Goal: Task Accomplishment & Management: Complete application form

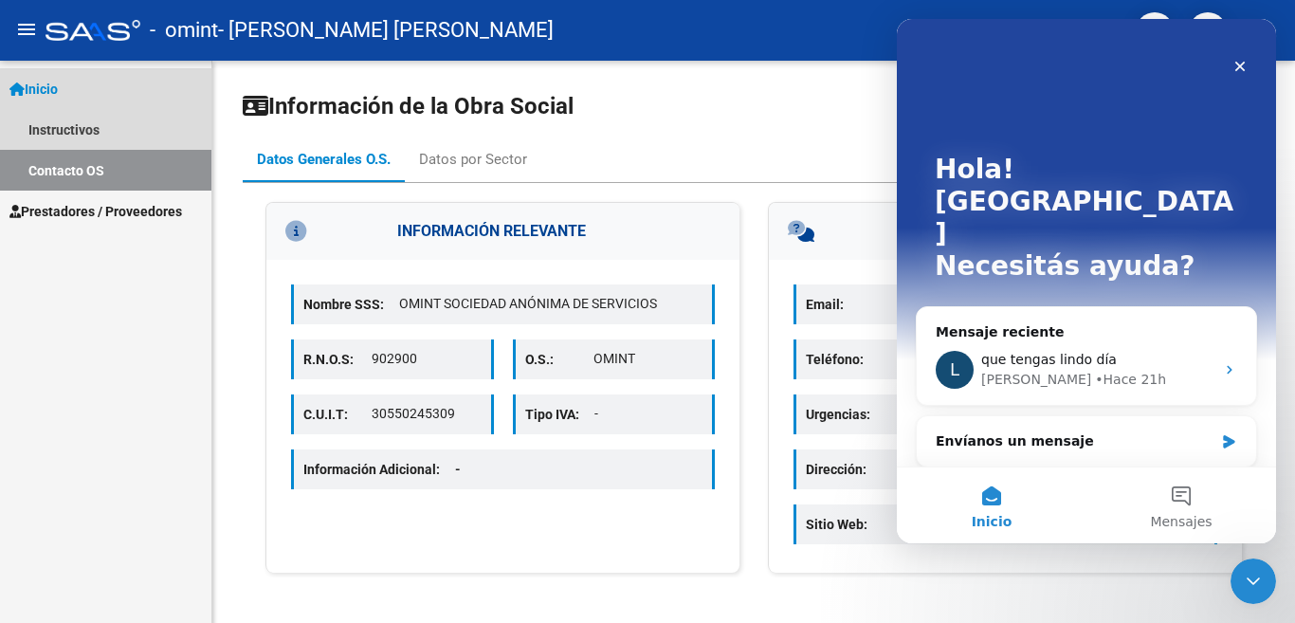
click at [47, 86] on span "Inicio" at bounding box center [33, 89] width 48 height 21
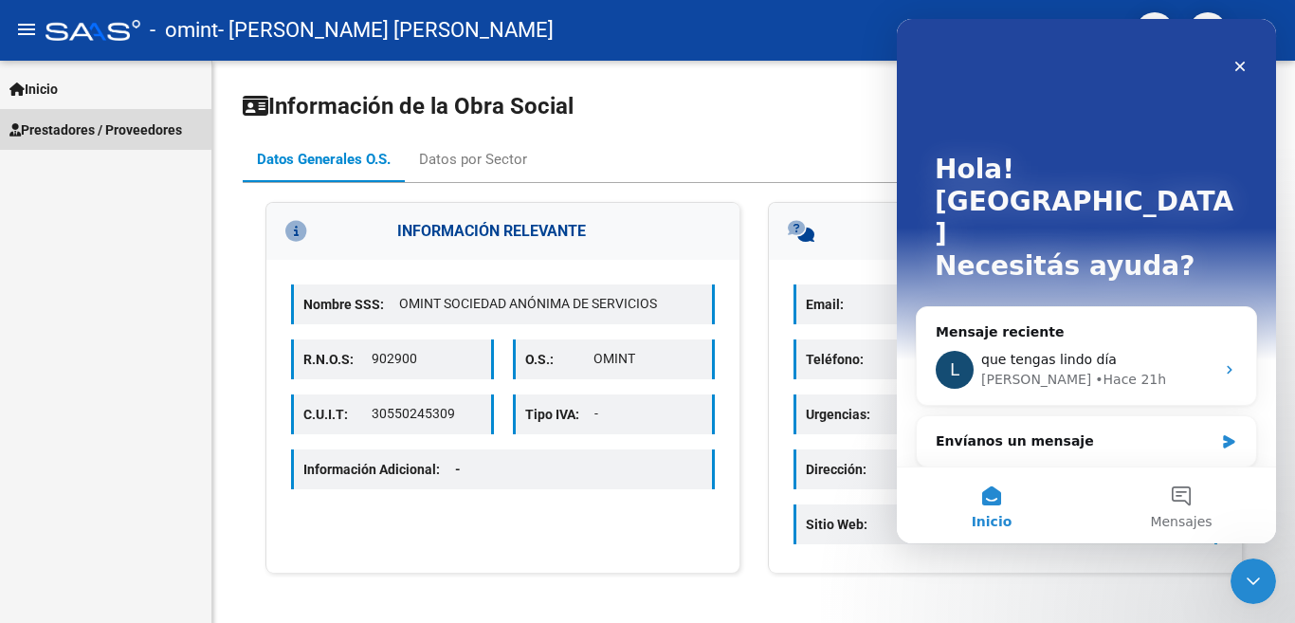
click at [66, 126] on span "Prestadores / Proveedores" at bounding box center [95, 129] width 173 height 21
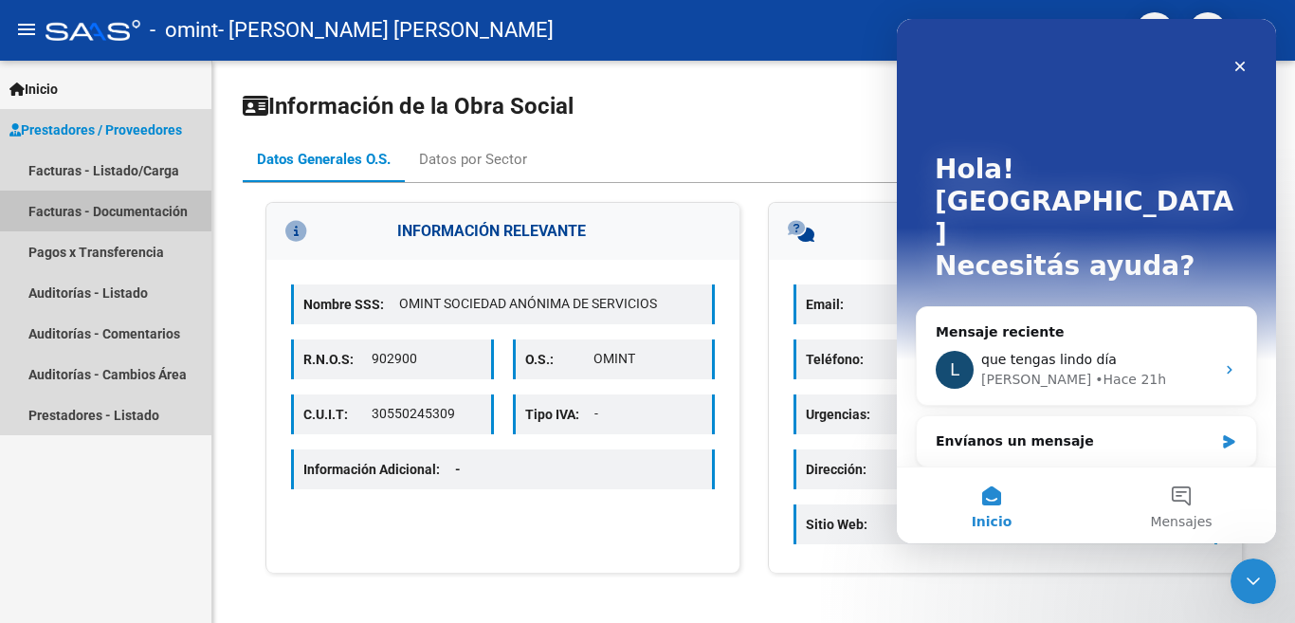
click at [90, 206] on link "Facturas - Documentación" at bounding box center [105, 211] width 211 height 41
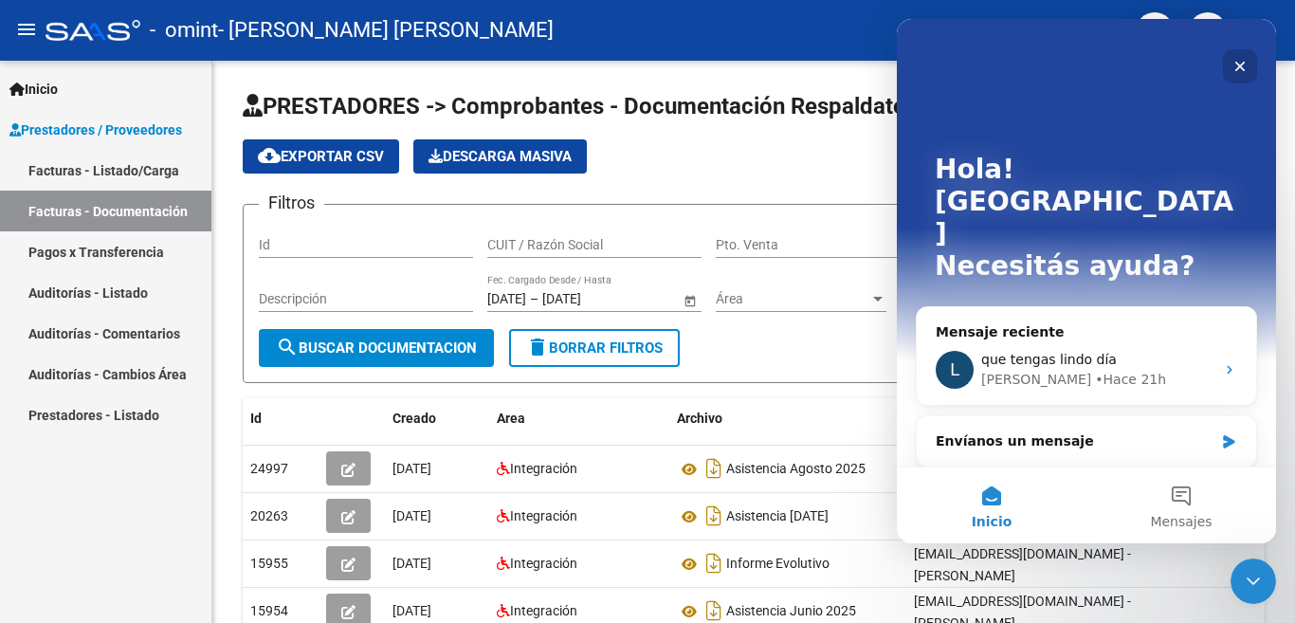
click at [1239, 69] on icon "Cerrar" at bounding box center [1240, 66] width 15 height 15
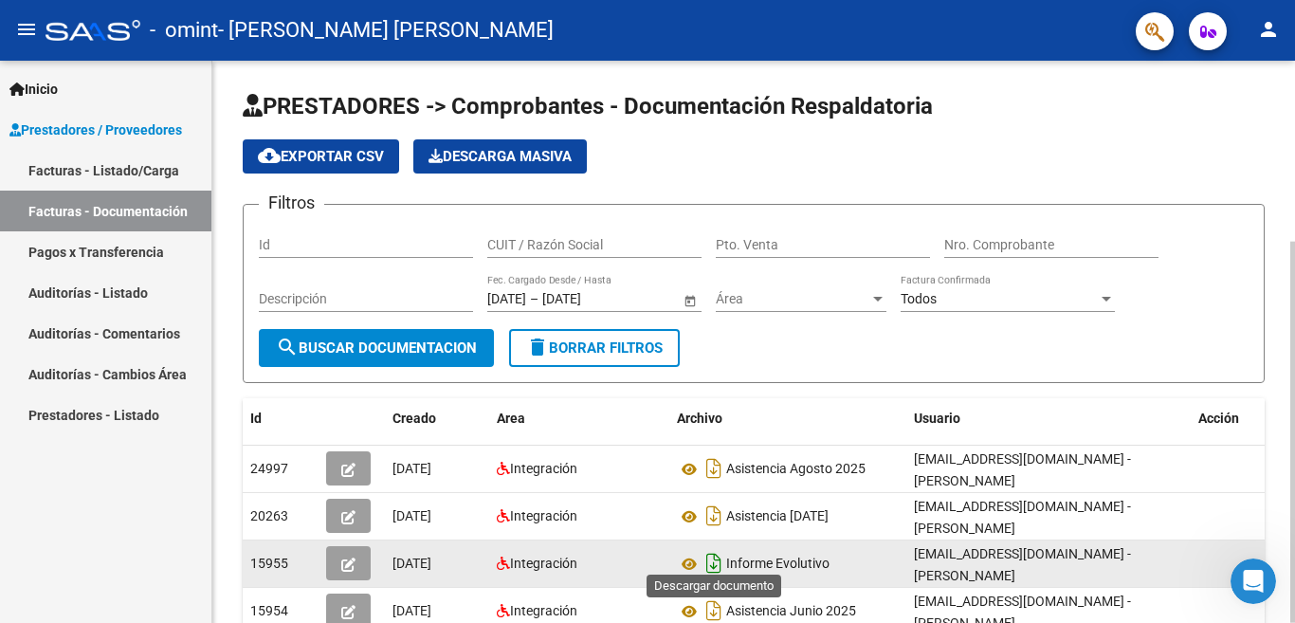
click at [715, 552] on icon "Descargar documento" at bounding box center [714, 563] width 25 height 30
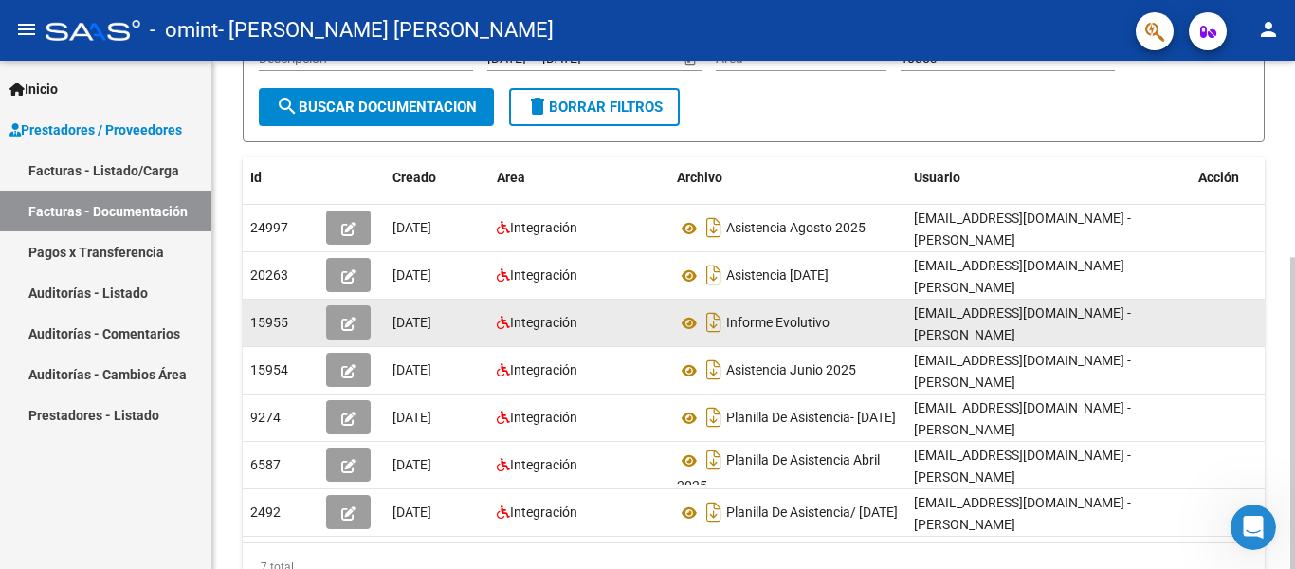
click at [1292, 353] on div at bounding box center [1293, 413] width 5 height 312
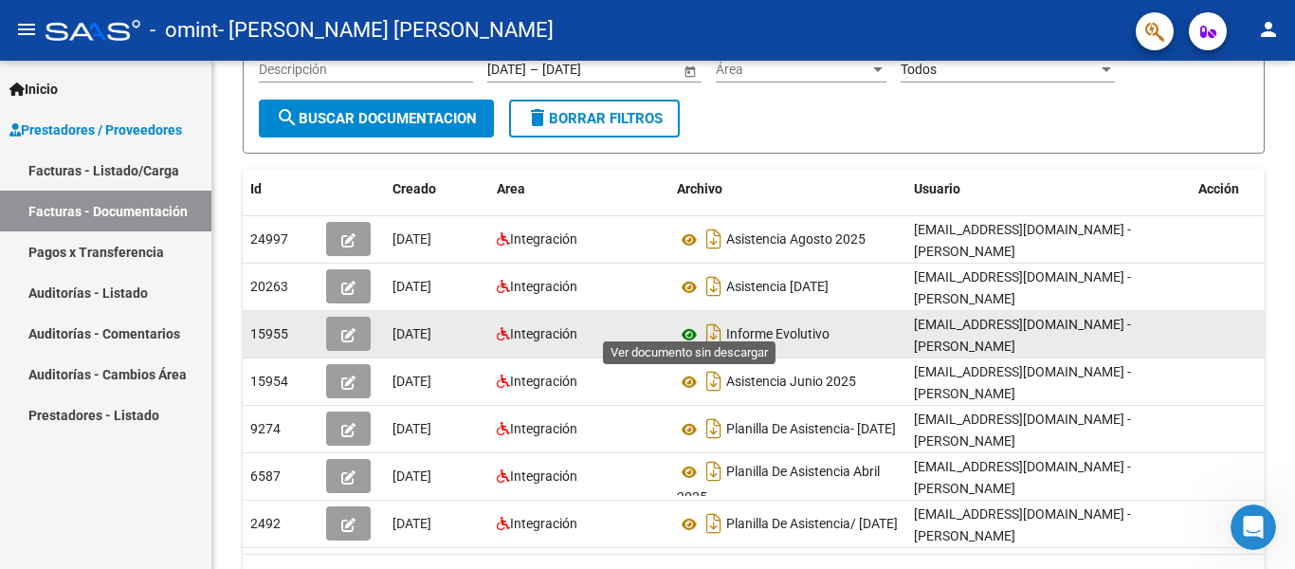
click at [687, 323] on icon at bounding box center [689, 334] width 25 height 23
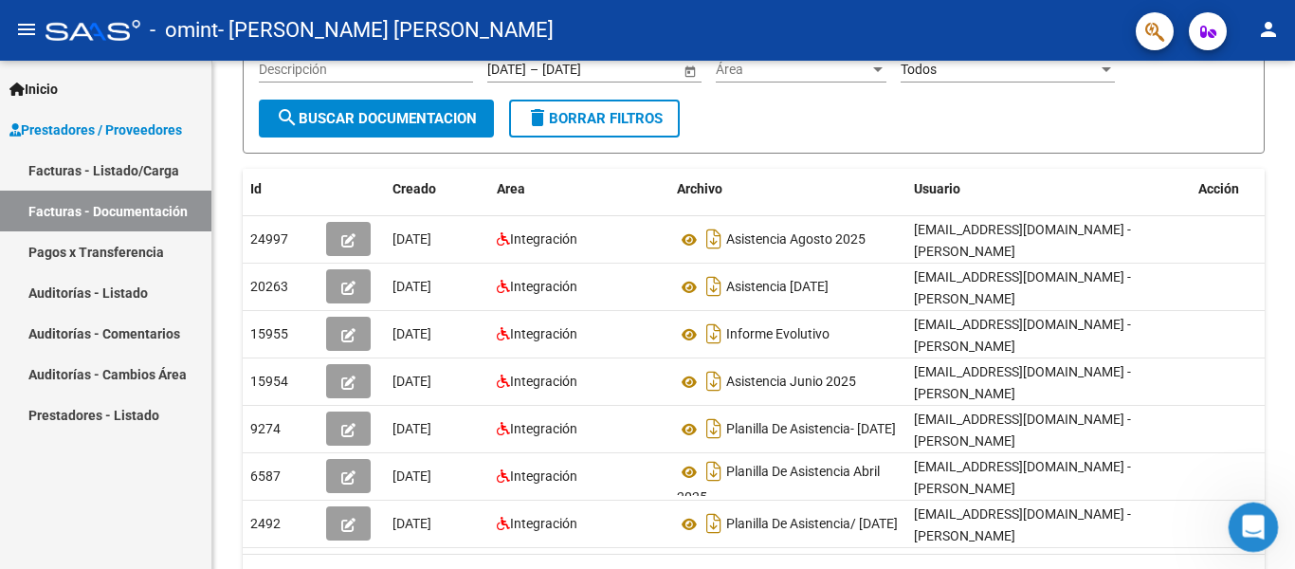
click at [1236, 503] on div "Abrir Intercom Messenger" at bounding box center [1251, 524] width 63 height 63
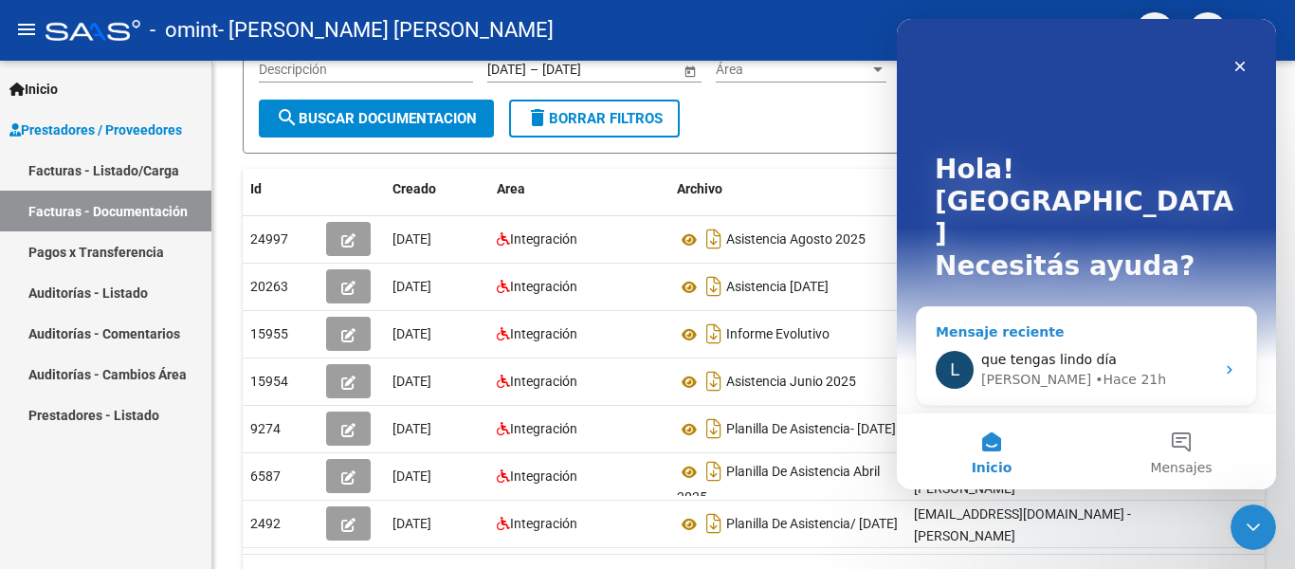
click at [1058, 352] on span "que tengas lindo día" at bounding box center [1050, 359] width 136 height 15
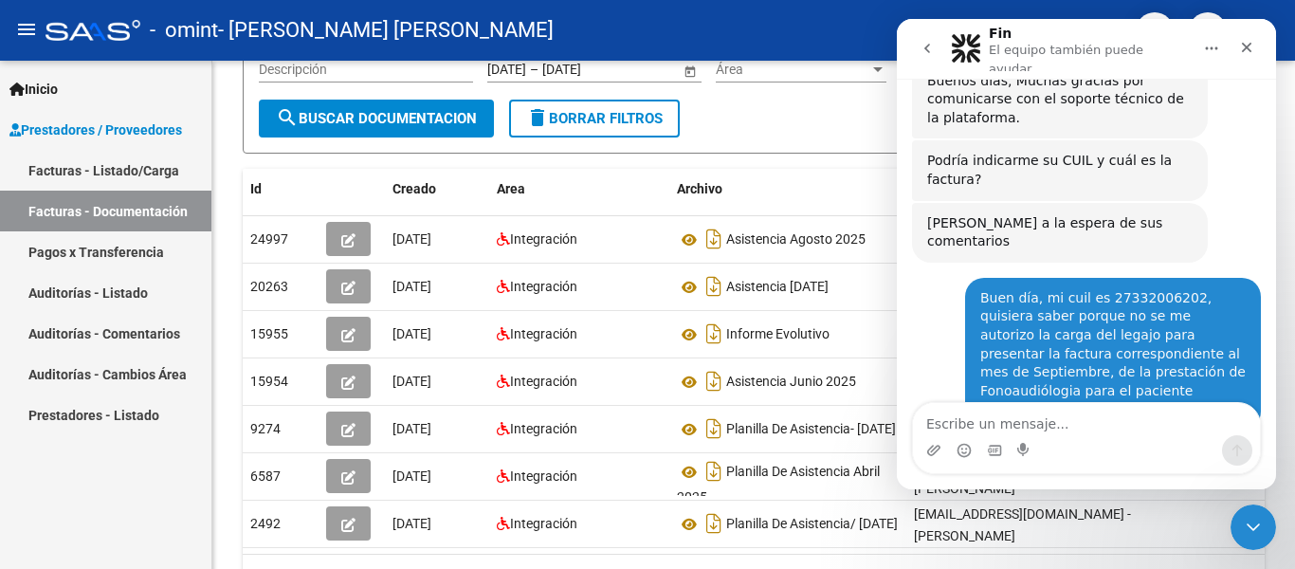
scroll to position [1905, 0]
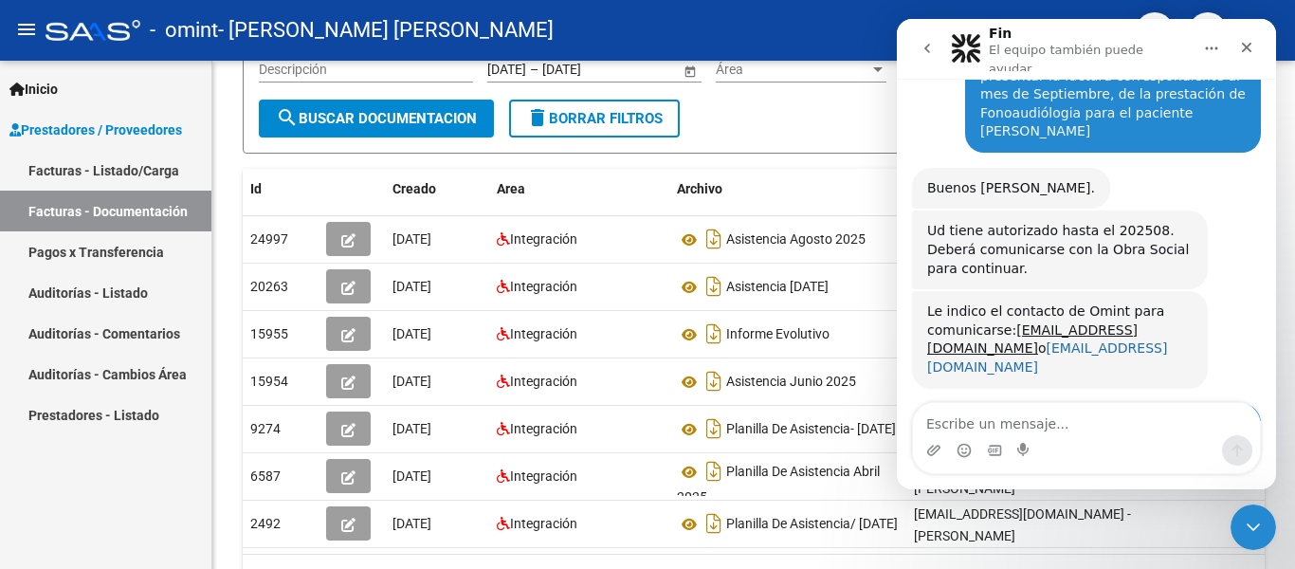
click at [1014, 340] on link "cgp@omint.com.ar" at bounding box center [1047, 357] width 240 height 34
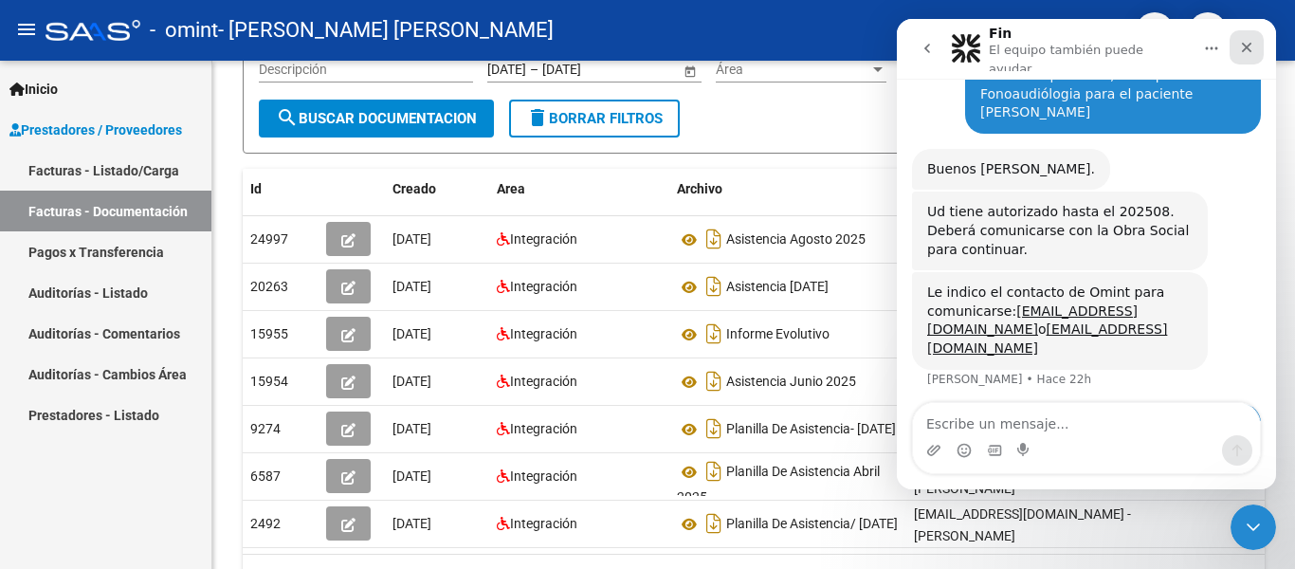
click at [1254, 41] on icon "Cerrar" at bounding box center [1246, 47] width 15 height 15
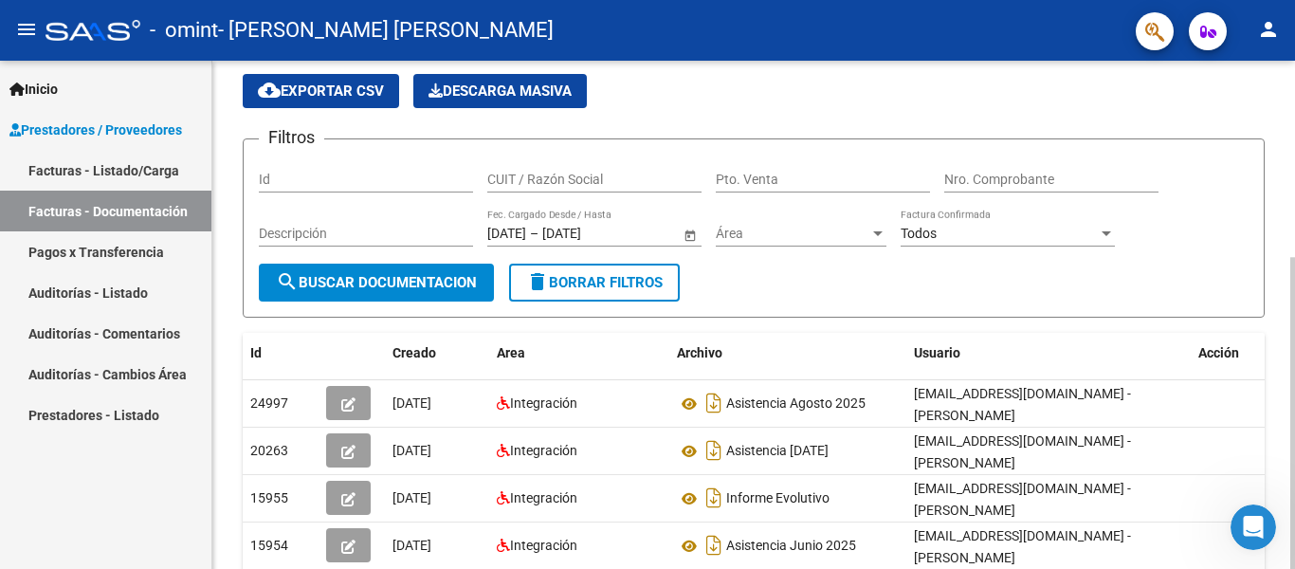
scroll to position [0, 0]
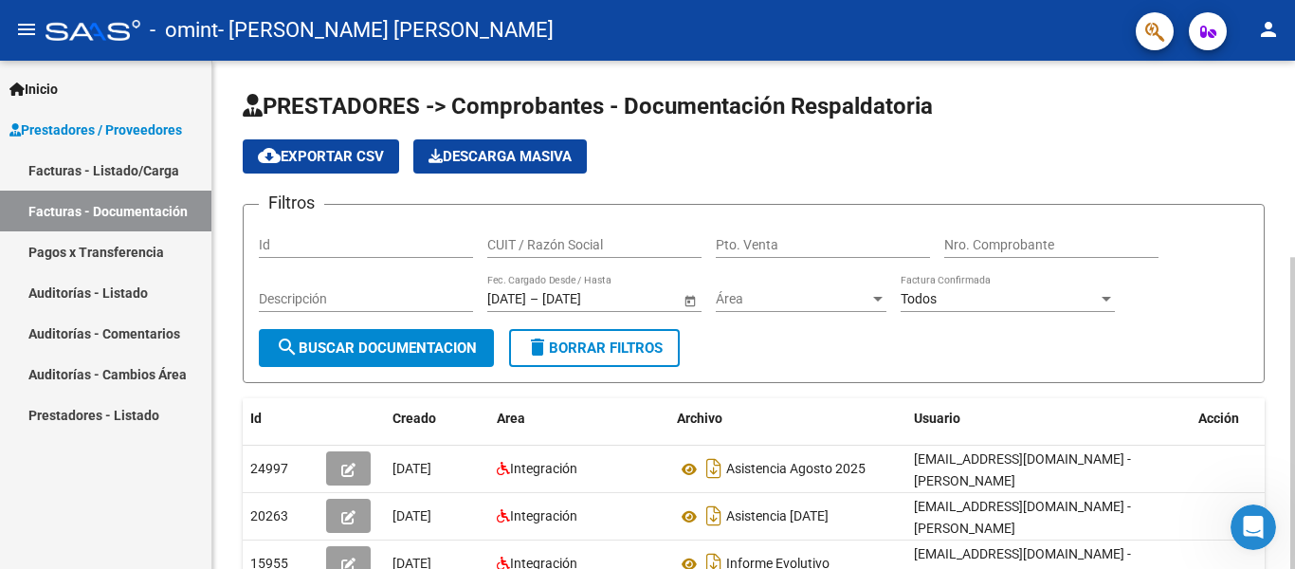
click at [1294, 257] on div at bounding box center [1293, 413] width 5 height 312
click at [1214, 40] on span "button" at bounding box center [1209, 31] width 16 height 38
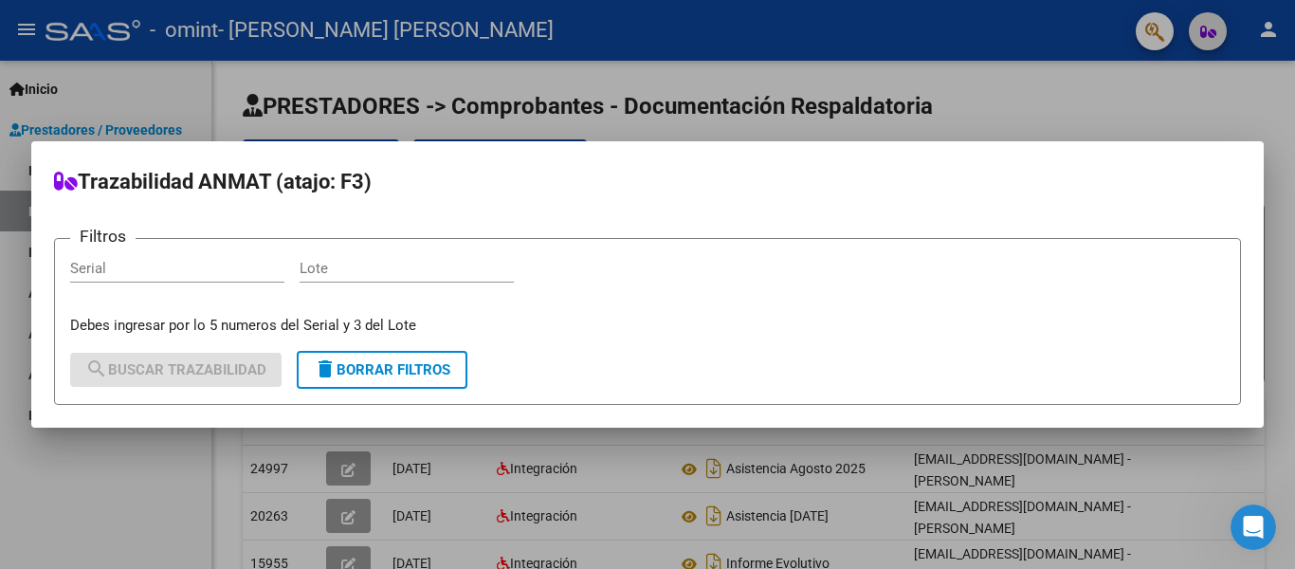
click at [1214, 40] on div at bounding box center [647, 284] width 1295 height 569
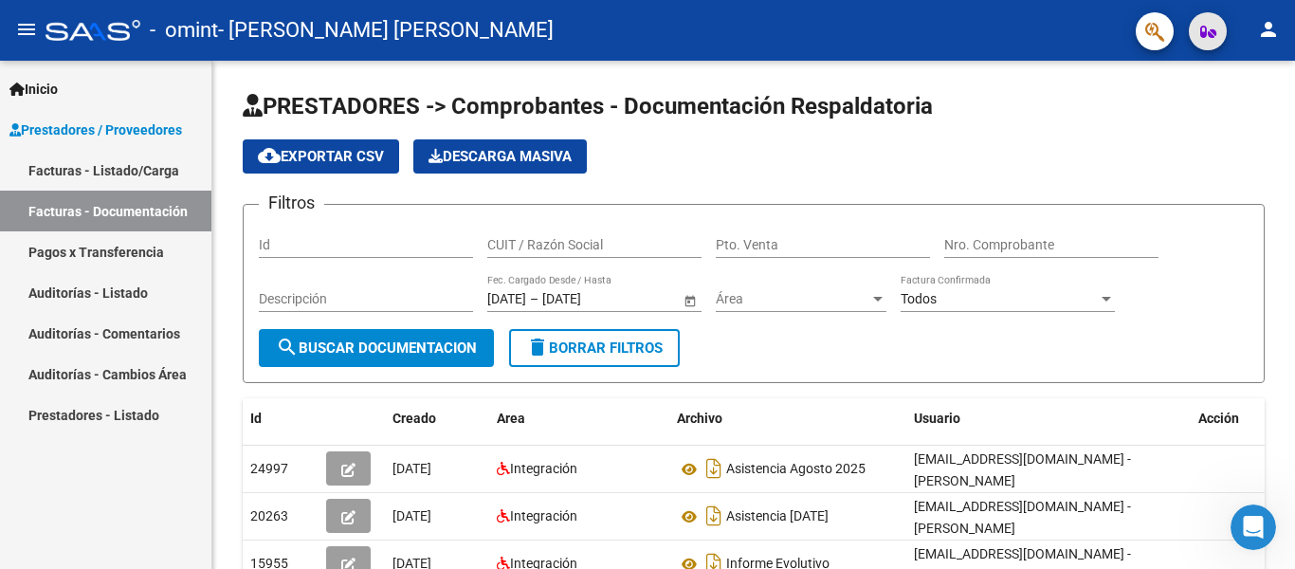
click at [1214, 40] on span "button" at bounding box center [1209, 31] width 16 height 38
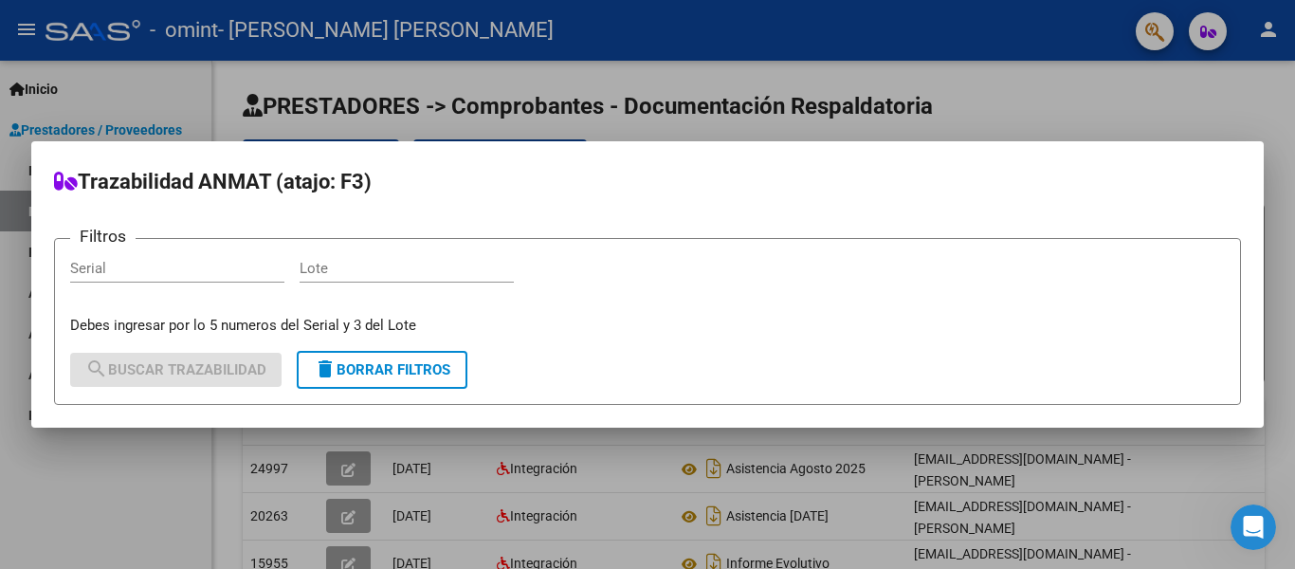
click at [1214, 40] on div at bounding box center [647, 284] width 1295 height 569
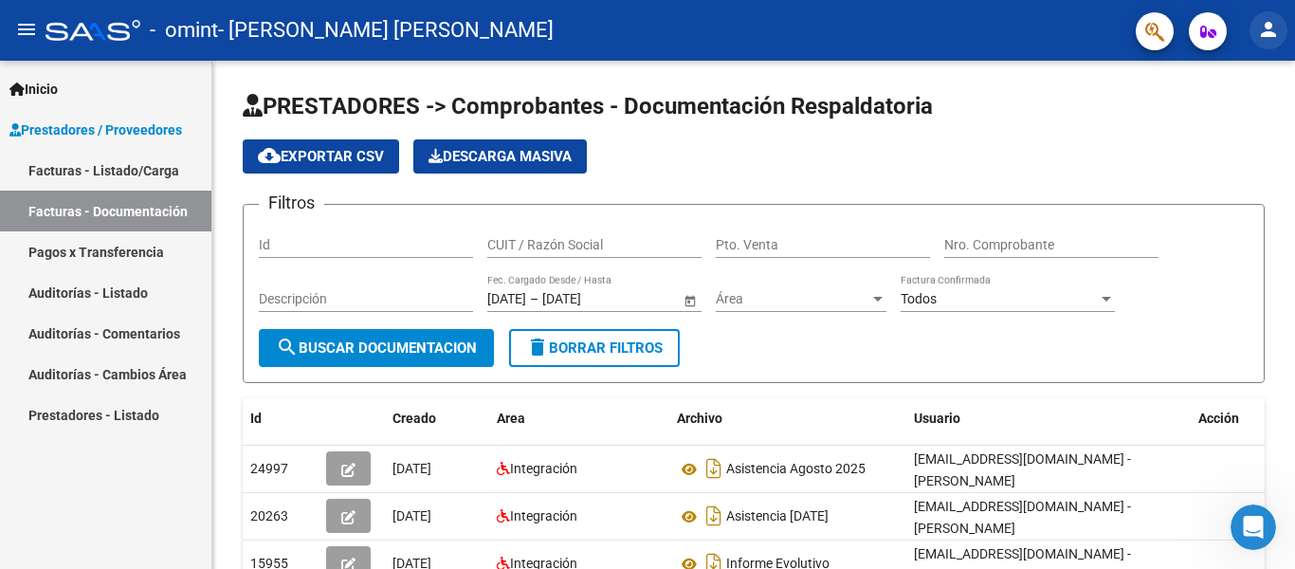
click at [1272, 36] on mat-icon "person" at bounding box center [1268, 29] width 23 height 23
click at [87, 175] on div at bounding box center [647, 284] width 1295 height 569
click at [96, 174] on link "Facturas - Listado/Carga" at bounding box center [105, 170] width 211 height 41
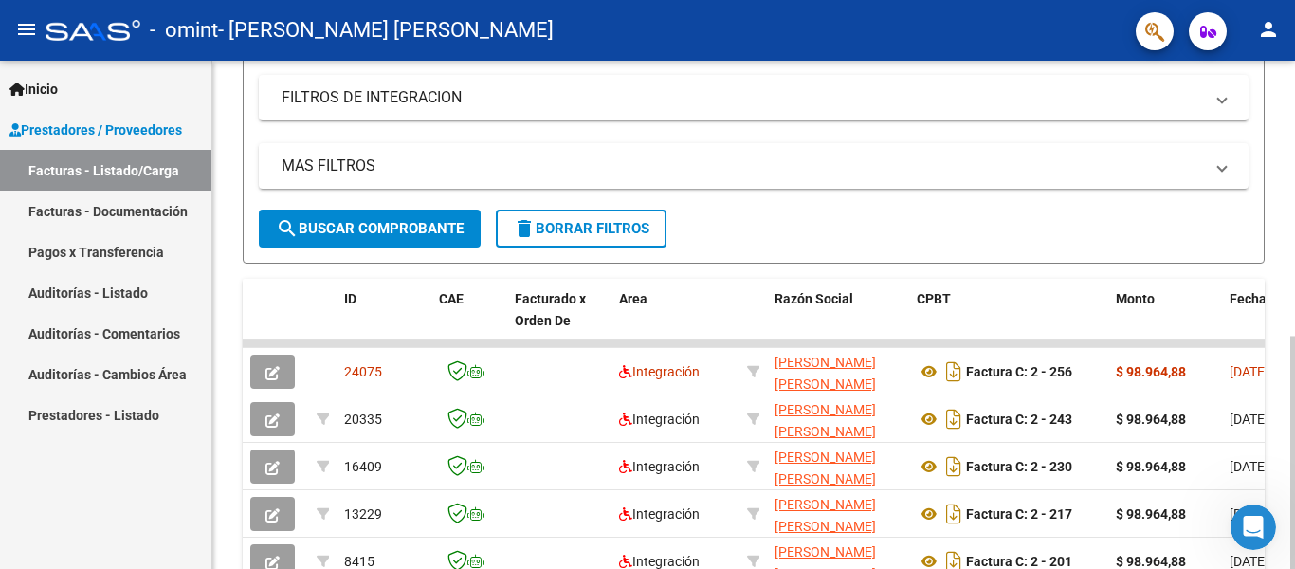
click at [1292, 336] on div at bounding box center [1293, 452] width 5 height 233
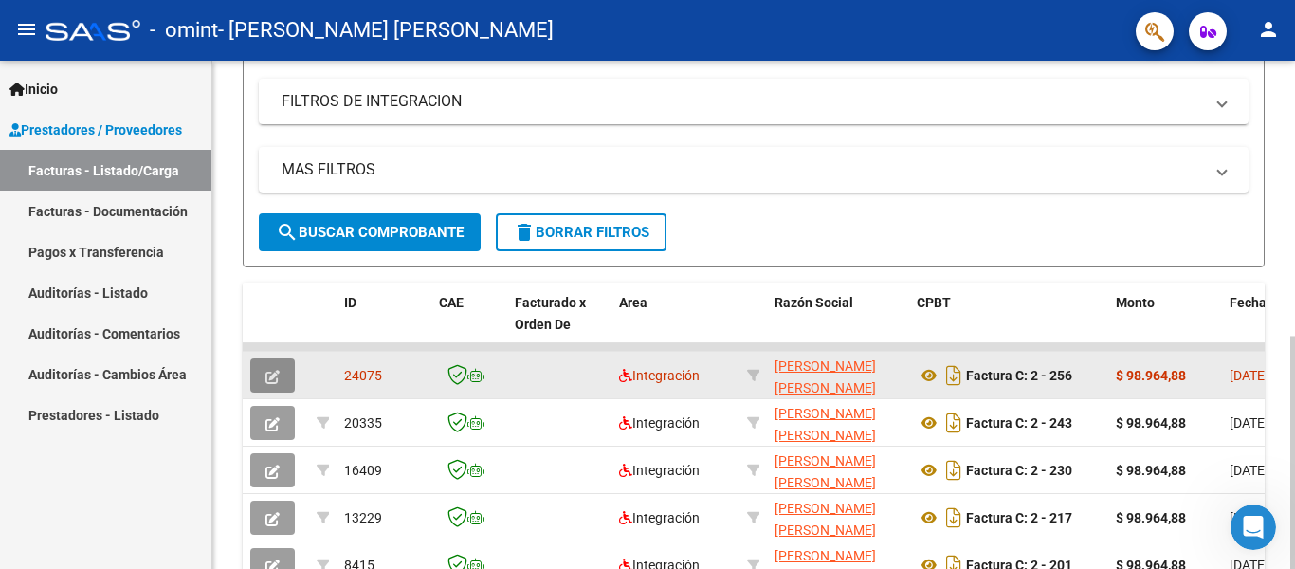
click at [272, 382] on icon "button" at bounding box center [273, 377] width 14 height 14
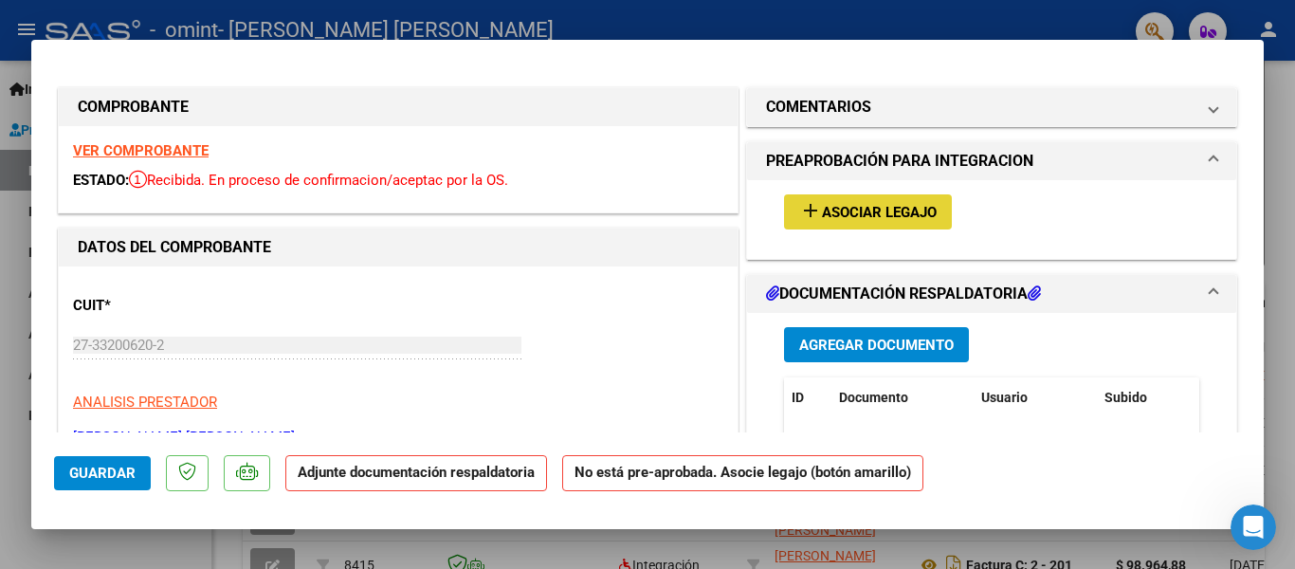
click at [866, 218] on span "Asociar Legajo" at bounding box center [879, 212] width 115 height 17
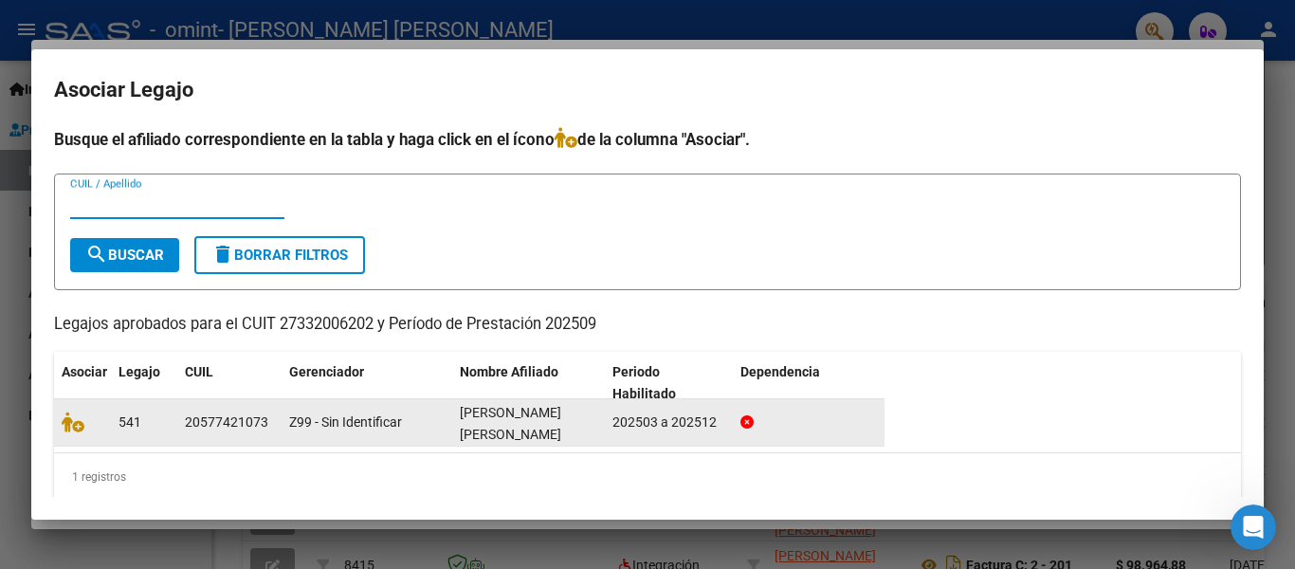
click at [637, 423] on div "202503 a 202512" at bounding box center [669, 423] width 113 height 22
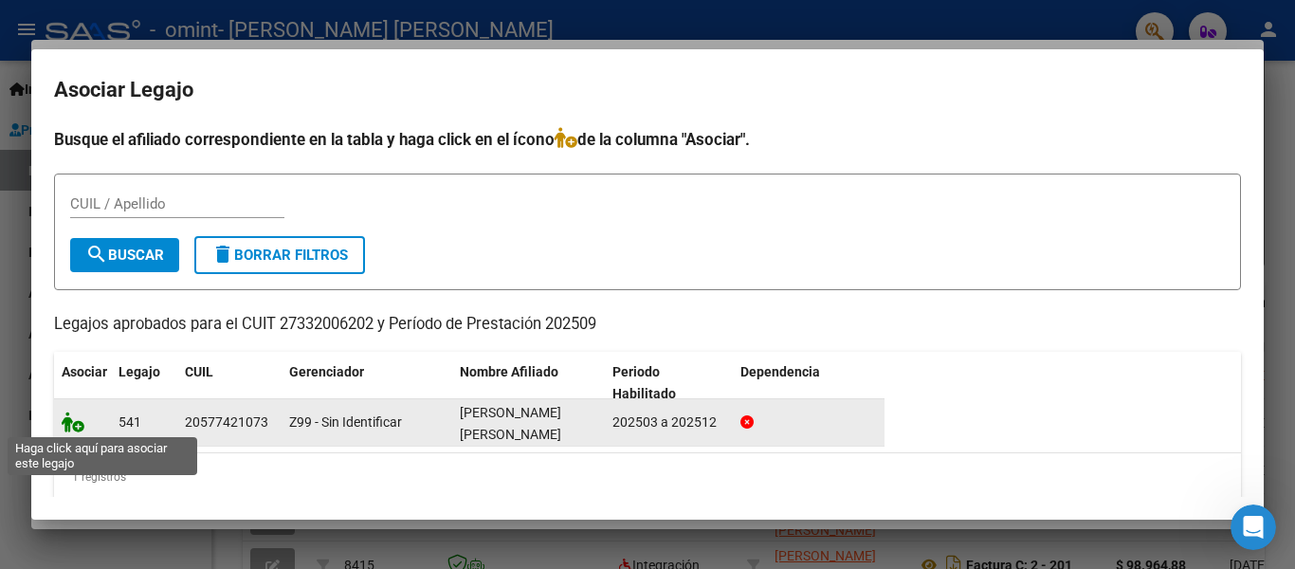
click at [74, 425] on icon at bounding box center [73, 422] width 23 height 21
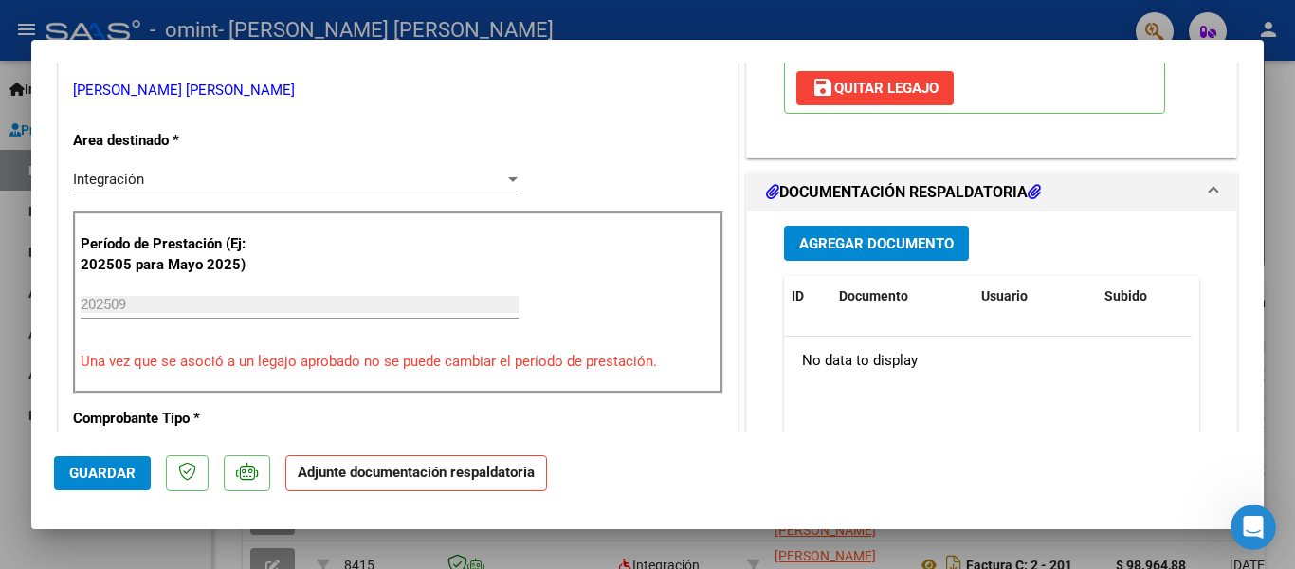
scroll to position [342, 0]
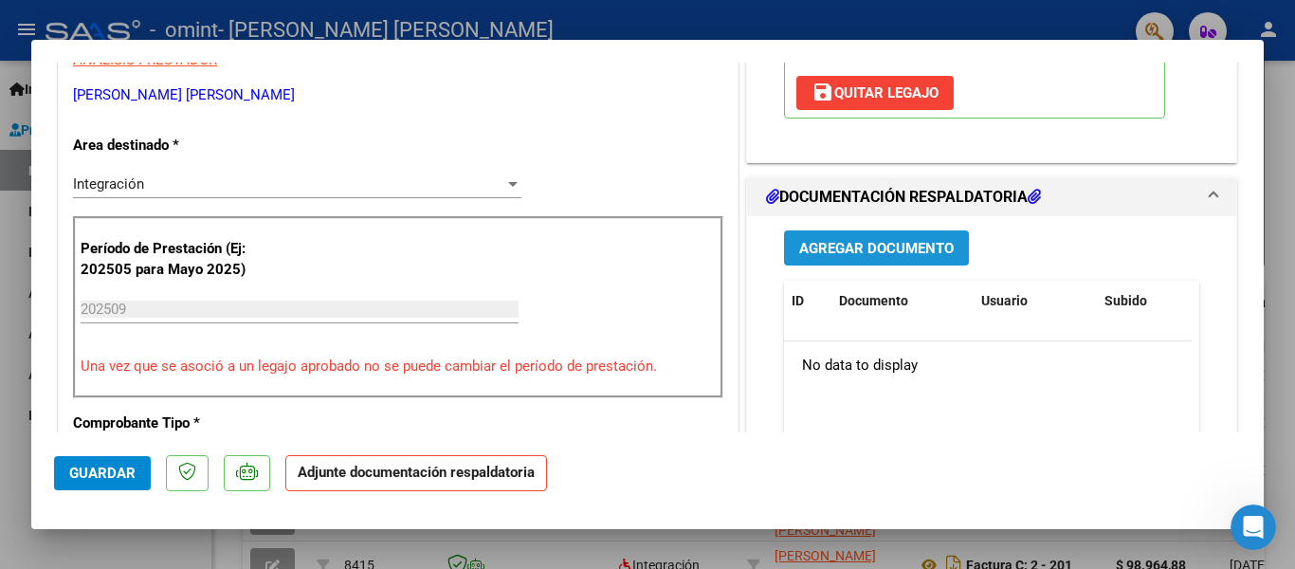
click at [834, 254] on span "Agregar Documento" at bounding box center [876, 248] width 155 height 17
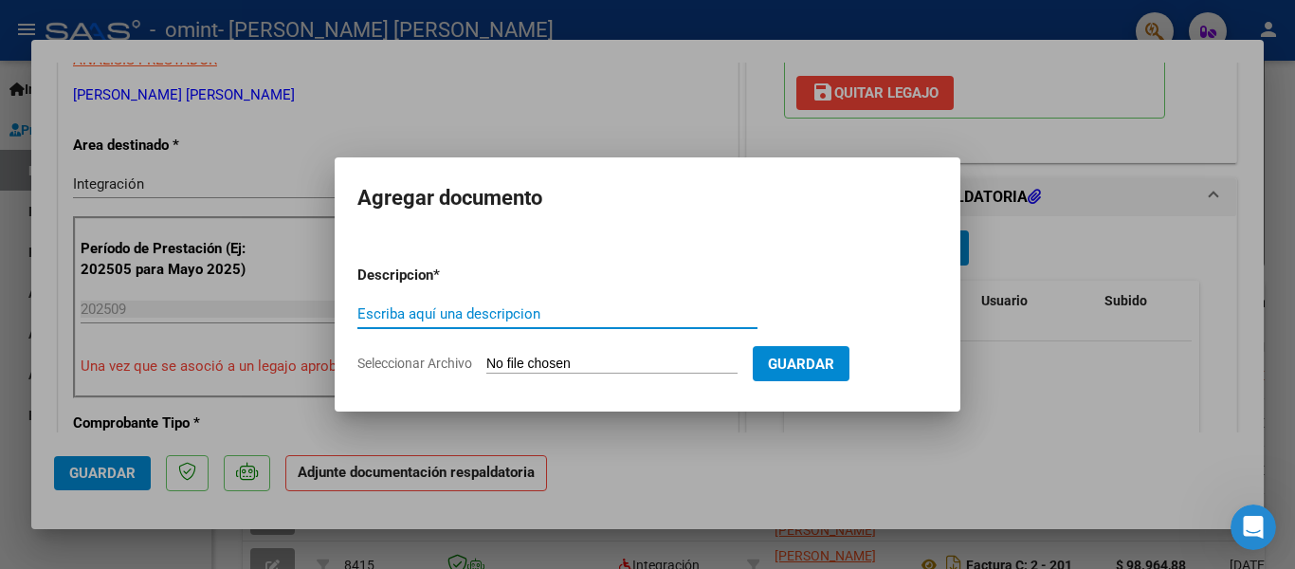
click at [426, 313] on input "Escriba aquí una descripcion" at bounding box center [558, 313] width 400 height 17
type input "asistencia Septiembre 2025"
click at [503, 361] on input "Seleccionar Archivo" at bounding box center [611, 365] width 251 height 18
type input "C:\fakepath\MACARIO.09.pdf"
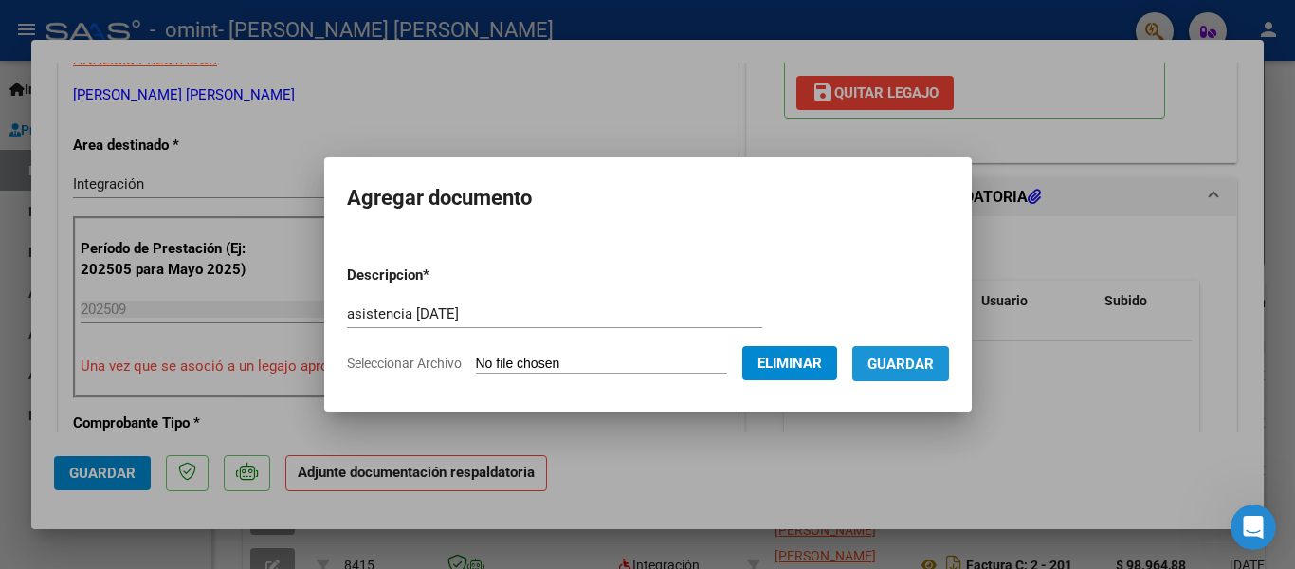
click at [910, 363] on span "Guardar" at bounding box center [901, 364] width 66 height 17
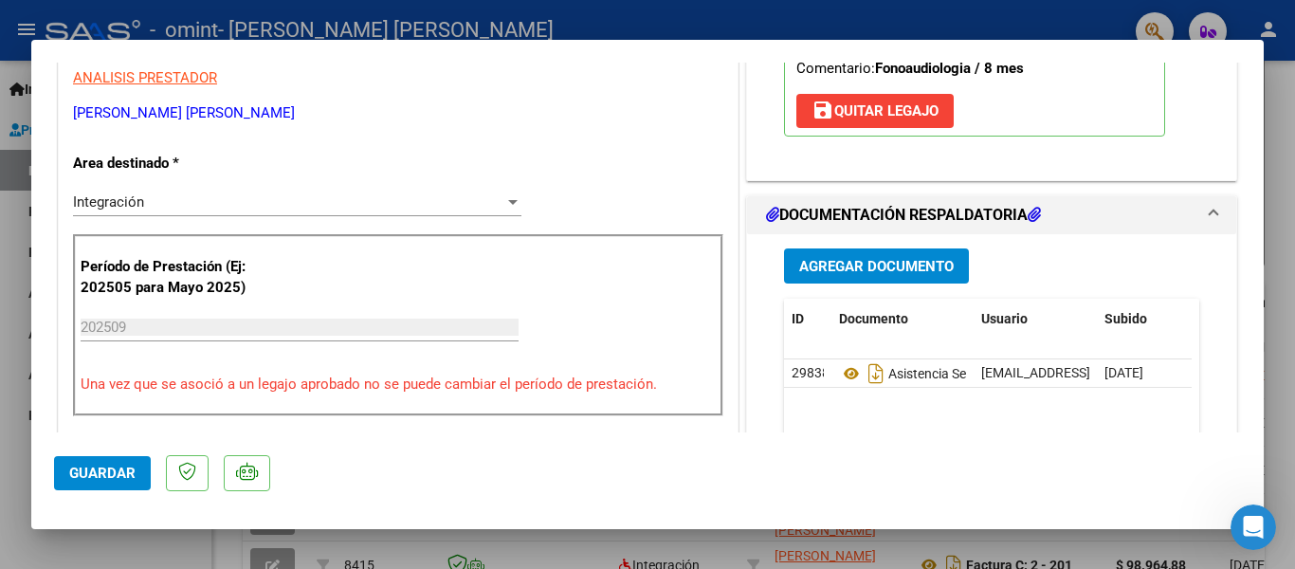
scroll to position [270, 0]
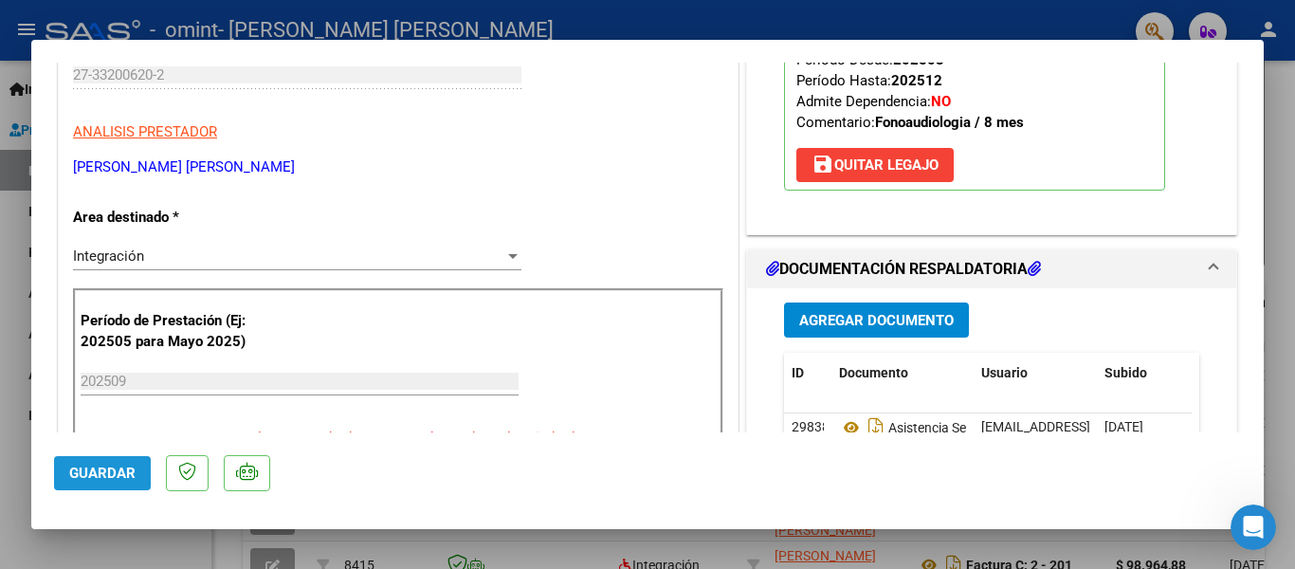
click at [118, 466] on span "Guardar" at bounding box center [102, 473] width 66 height 17
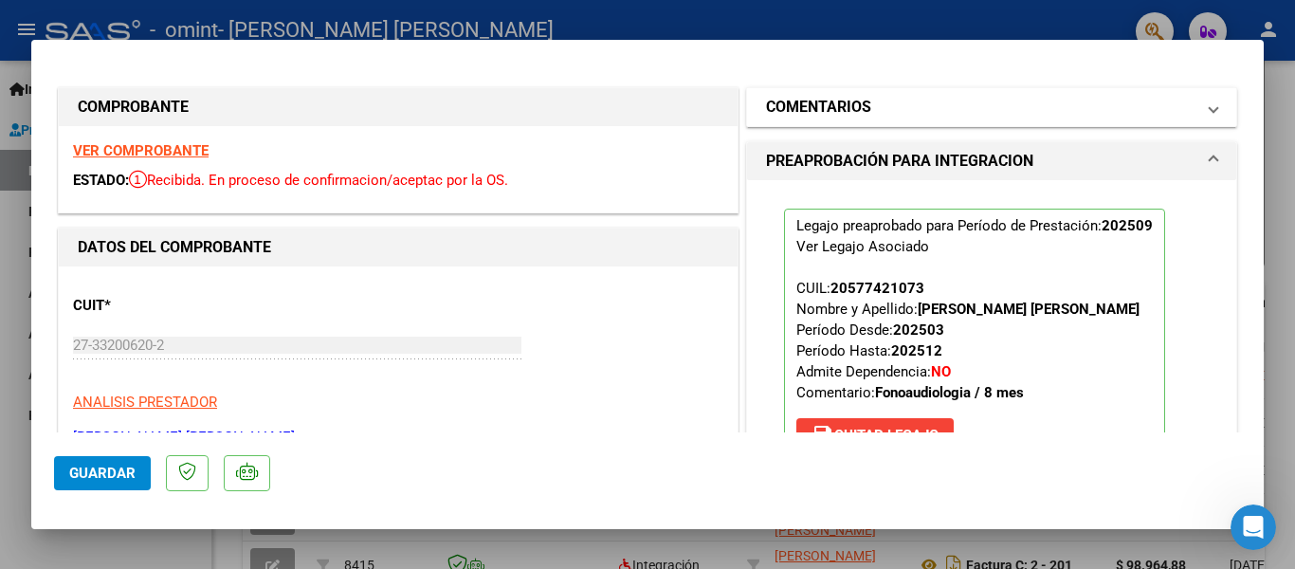
click at [1082, 103] on mat-panel-title "COMENTARIOS" at bounding box center [980, 107] width 429 height 23
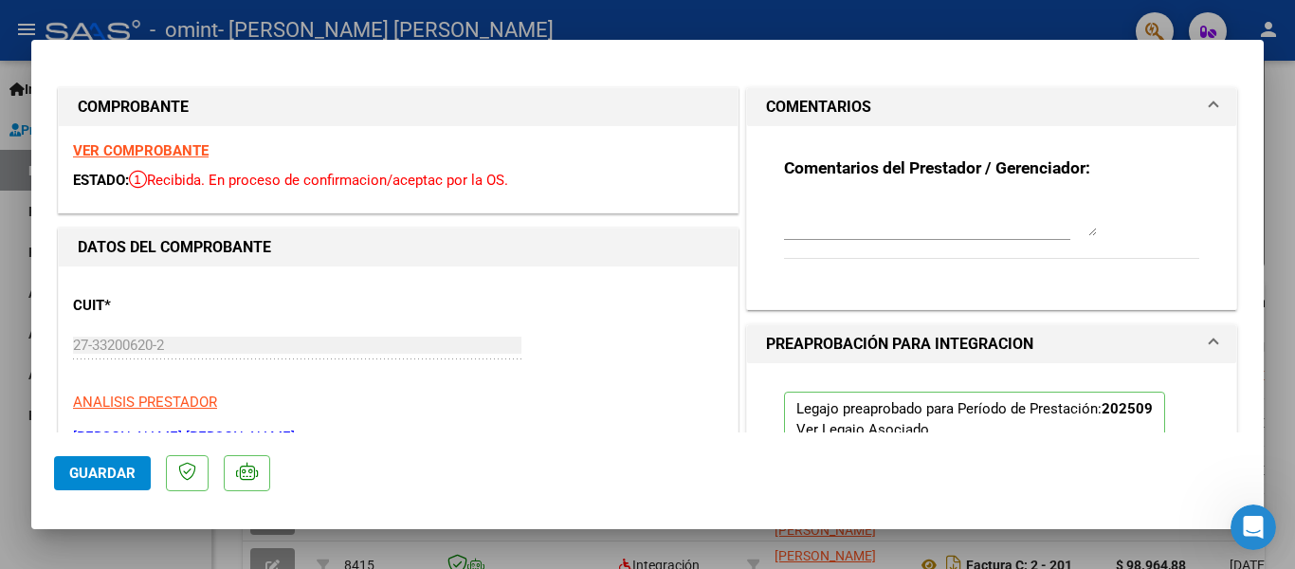
click at [1082, 103] on mat-panel-title "COMENTARIOS" at bounding box center [980, 107] width 429 height 23
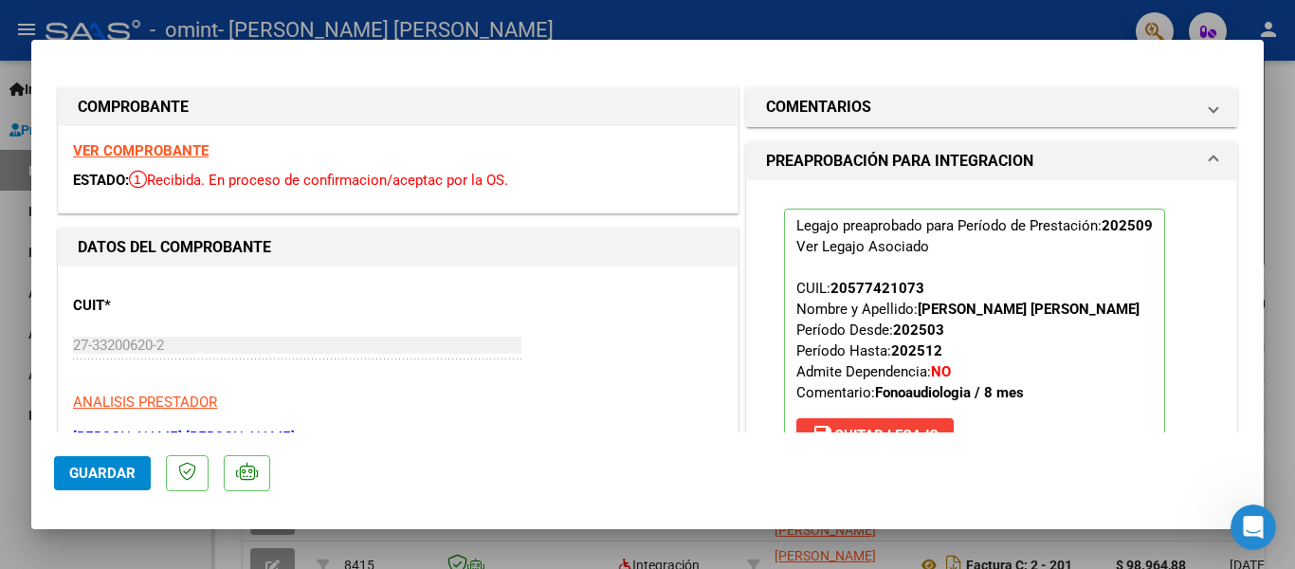
click at [992, 20] on div at bounding box center [647, 284] width 1295 height 569
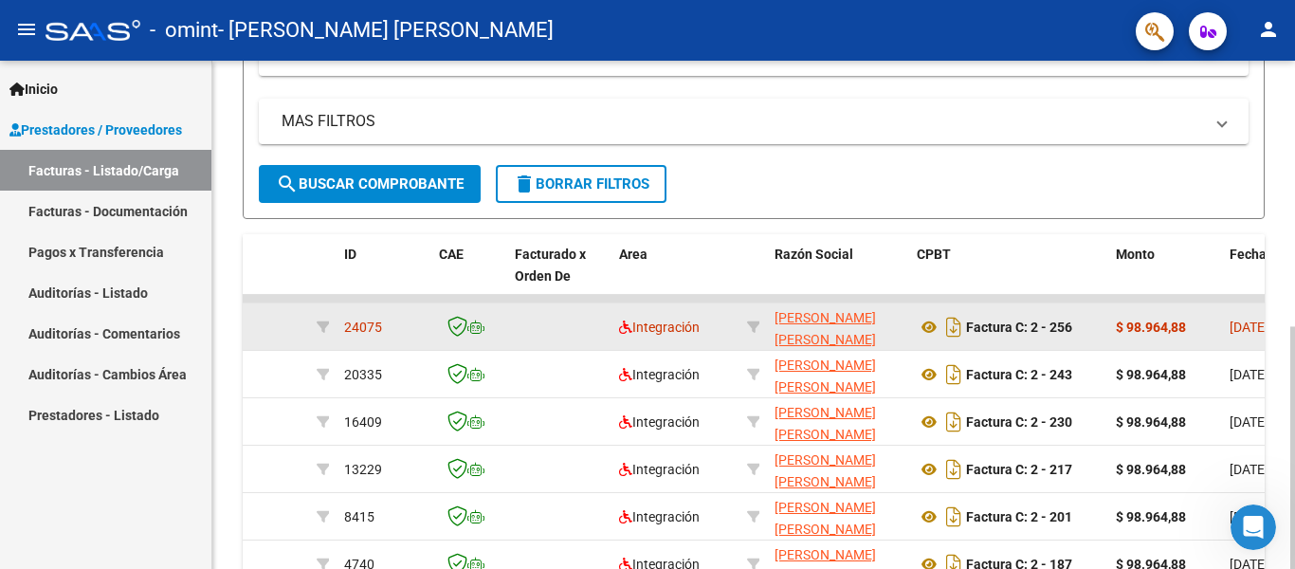
scroll to position [356, 0]
